Goal: Task Accomplishment & Management: Use online tool/utility

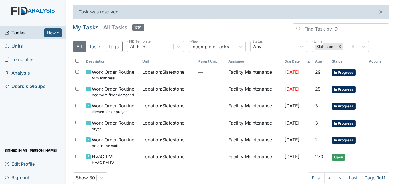
scroll to position [8, 0]
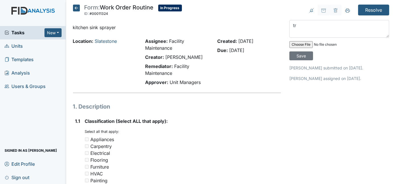
type textarea "t"
type textarea "replaced"
click at [313, 51] on input "Save" at bounding box center [301, 55] width 24 height 9
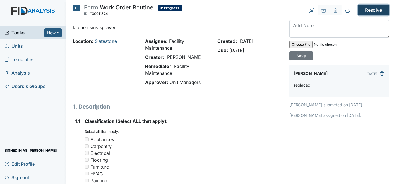
click at [371, 10] on input "Resolve" at bounding box center [373, 10] width 31 height 11
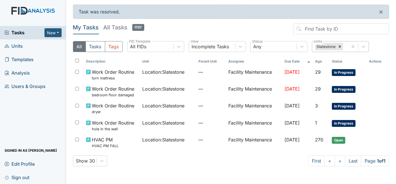
click at [348, 46] on div "Slatestone" at bounding box center [330, 46] width 36 height 10
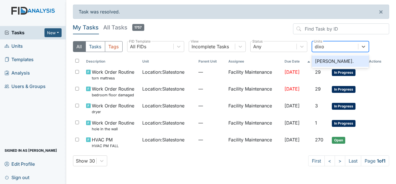
type input "dixon"
click at [340, 59] on div "[PERSON_NAME]." at bounding box center [340, 60] width 57 height 11
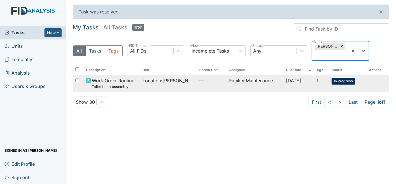
click at [254, 75] on td "Facility Maintenance" at bounding box center [255, 83] width 56 height 17
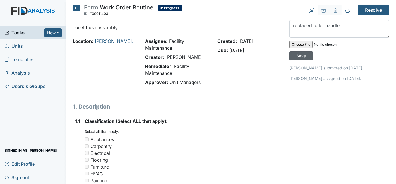
type textarea "replaced toilet handle"
click at [313, 51] on input "Save" at bounding box center [301, 55] width 24 height 9
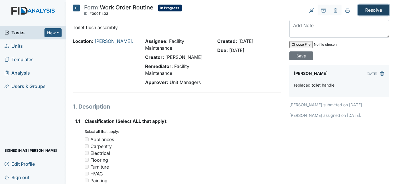
click at [366, 9] on input "Resolve" at bounding box center [373, 10] width 31 height 11
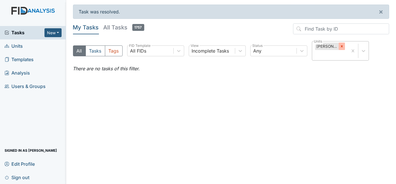
click at [340, 44] on div at bounding box center [342, 45] width 6 height 7
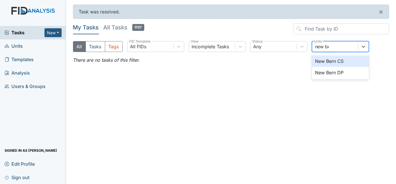
type input "new be"
click at [172, 152] on main "Task was resolved. × My Tasks All Tasks 1757 All Tasks Tags All FIDs FID Templa…" at bounding box center [231, 92] width 330 height 184
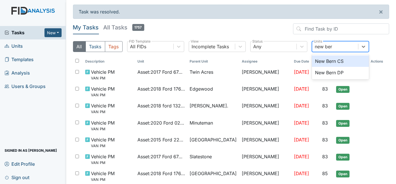
type input "new bern"
click at [352, 71] on div "New Bern DP" at bounding box center [340, 72] width 57 height 11
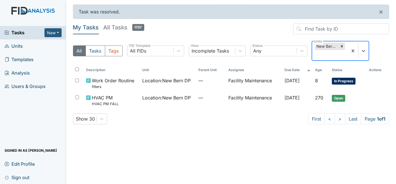
click at [348, 51] on div "New Bern DP" at bounding box center [330, 50] width 36 height 19
